Goal: Download file/media

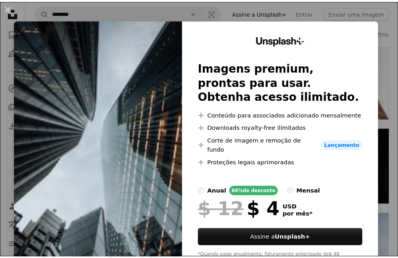
scroll to position [586, 0]
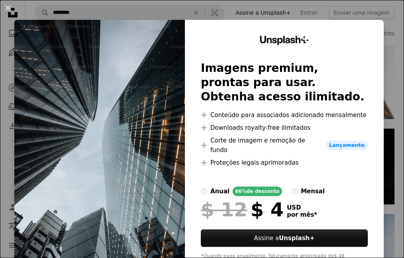
click at [113, 150] on img at bounding box center [99, 154] width 170 height 269
click at [120, 190] on img at bounding box center [99, 154] width 170 height 269
click at [6, 5] on button "An X shape" at bounding box center [8, 8] width 10 height 10
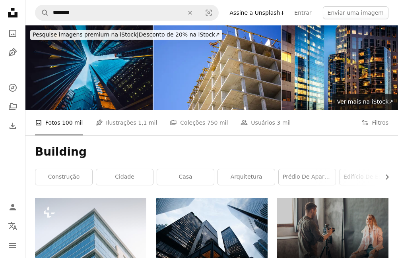
click at [74, 59] on img at bounding box center [88, 67] width 127 height 85
click at [123, 72] on img at bounding box center [88, 67] width 127 height 85
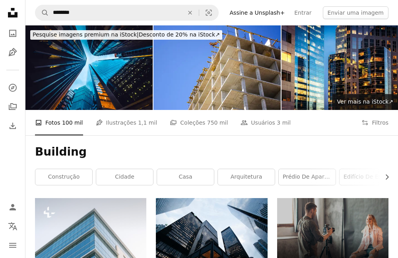
drag, startPoint x: 85, startPoint y: 71, endPoint x: 17, endPoint y: 148, distance: 101.6
click at [17, 148] on nav "Unsplash logo Página inicial da Unsplash A photo Pen Tool A compass A stack of …" at bounding box center [12, 129] width 25 height 258
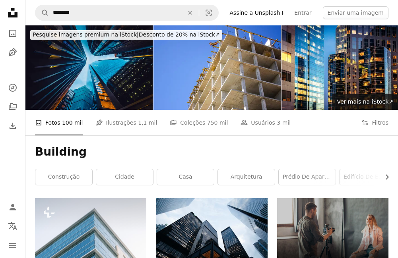
click at [58, 63] on img at bounding box center [88, 67] width 127 height 85
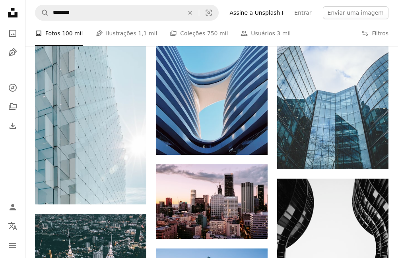
scroll to position [798, 0]
